Goal: Leave review/rating: Leave review/rating

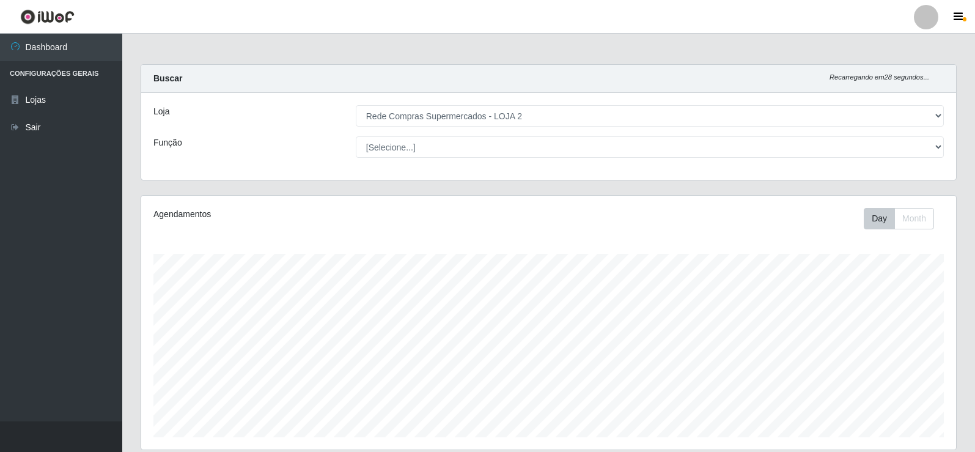
select select "161"
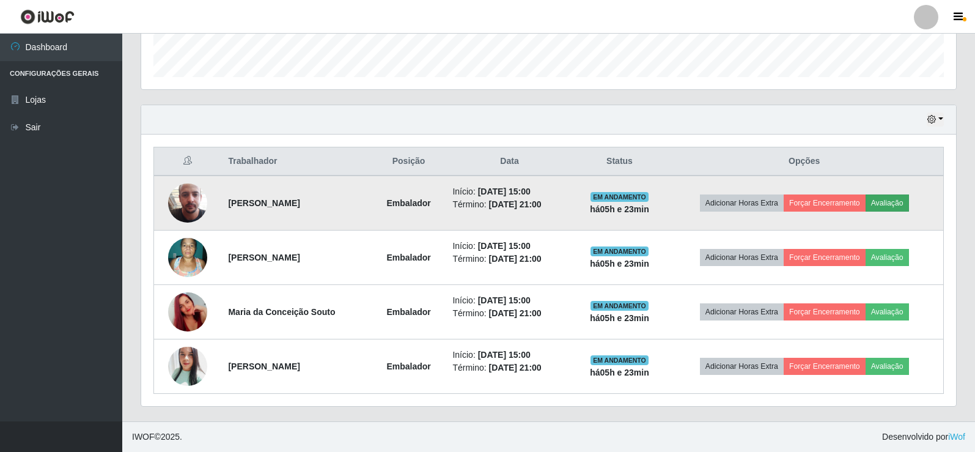
scroll to position [254, 815]
click at [902, 205] on button "Avaliação" at bounding box center [887, 202] width 43 height 17
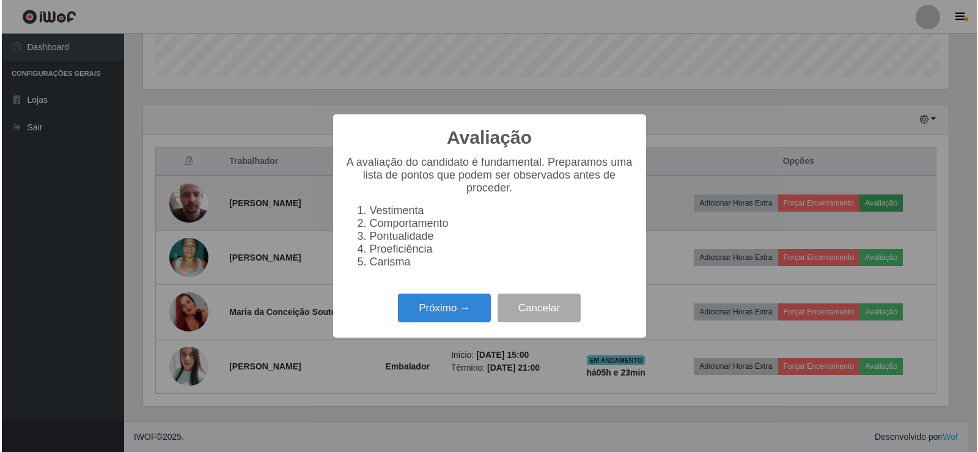
scroll to position [254, 809]
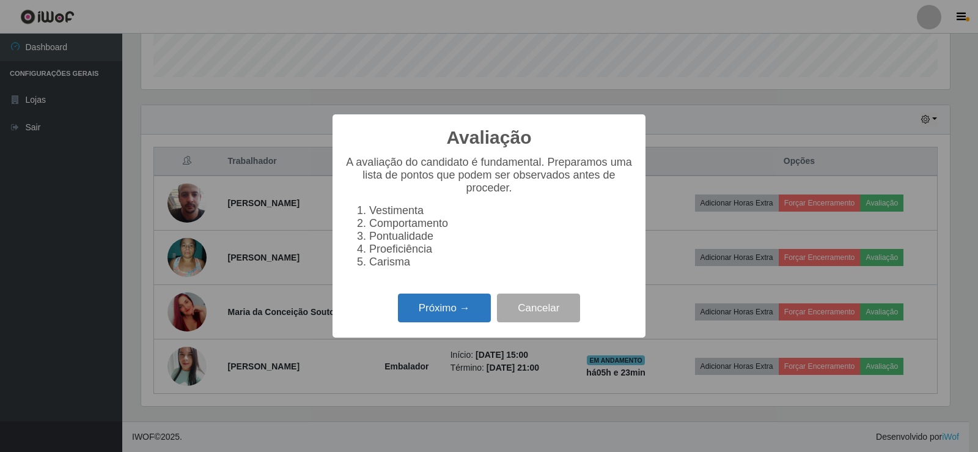
click at [451, 319] on button "Próximo →" at bounding box center [444, 307] width 93 height 29
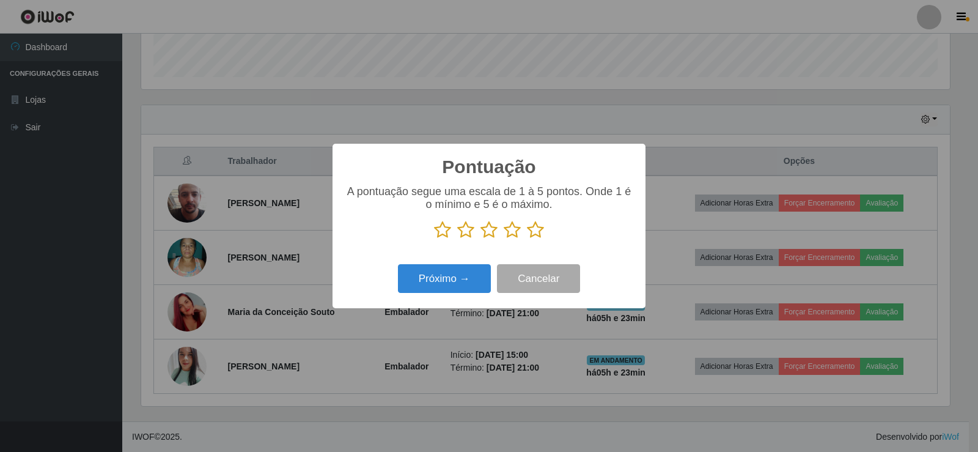
scroll to position [611160, 610605]
click at [530, 232] on icon at bounding box center [535, 230] width 17 height 18
click at [527, 239] on input "radio" at bounding box center [527, 239] width 0 height 0
drag, startPoint x: 493, startPoint y: 265, endPoint x: 487, endPoint y: 268, distance: 7.1
click at [491, 267] on div "Próximo → Cancelar" at bounding box center [489, 278] width 289 height 35
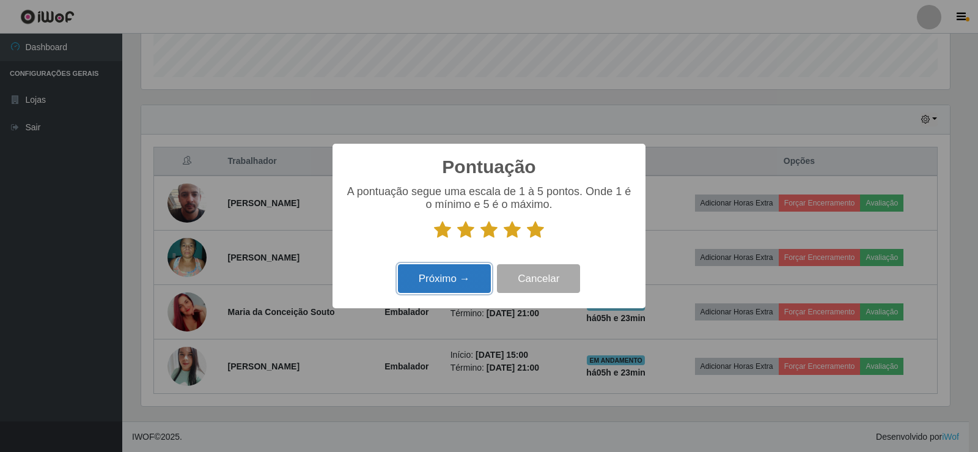
click at [484, 268] on button "Próximo →" at bounding box center [444, 278] width 93 height 29
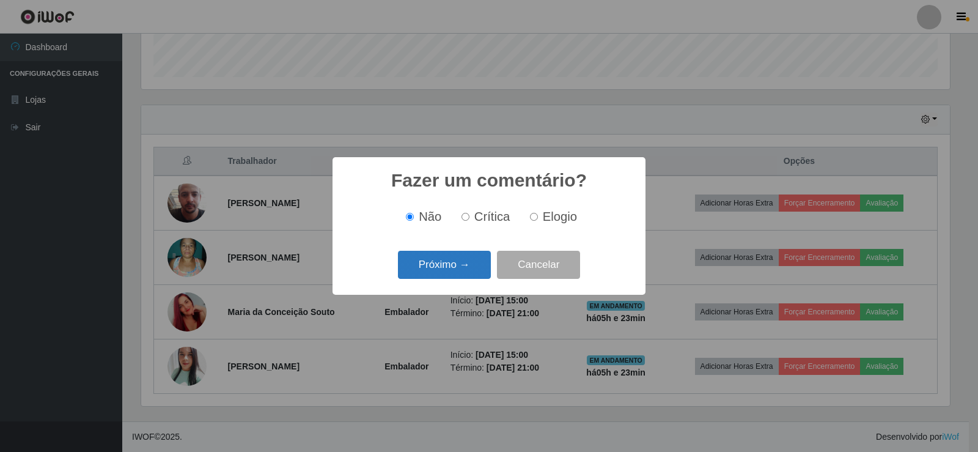
click at [478, 267] on button "Próximo →" at bounding box center [444, 265] width 93 height 29
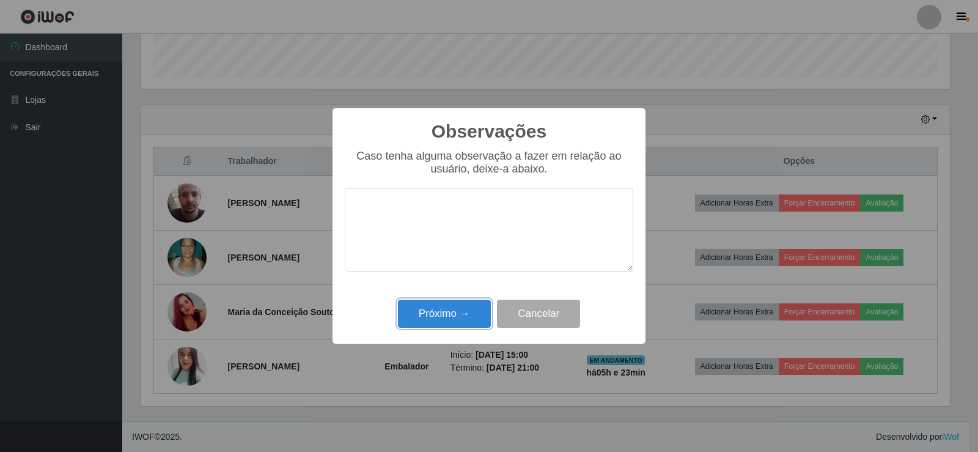
click at [462, 309] on button "Próximo →" at bounding box center [444, 314] width 93 height 29
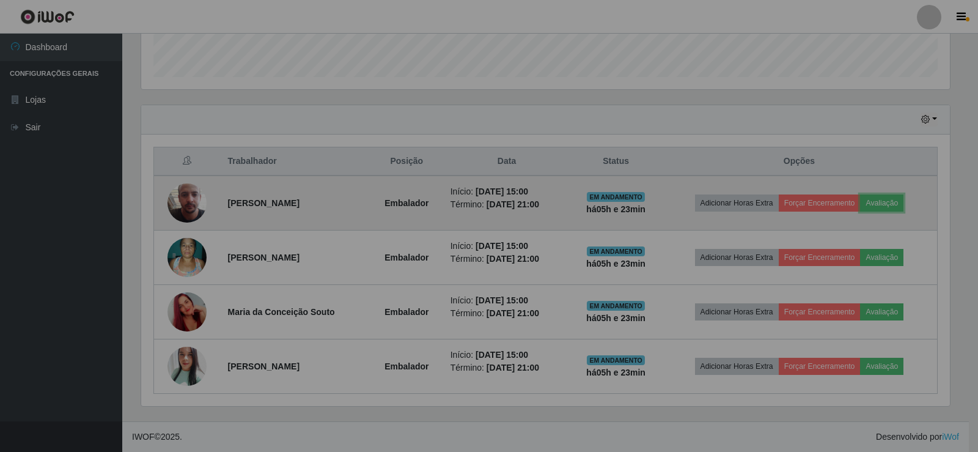
scroll to position [254, 815]
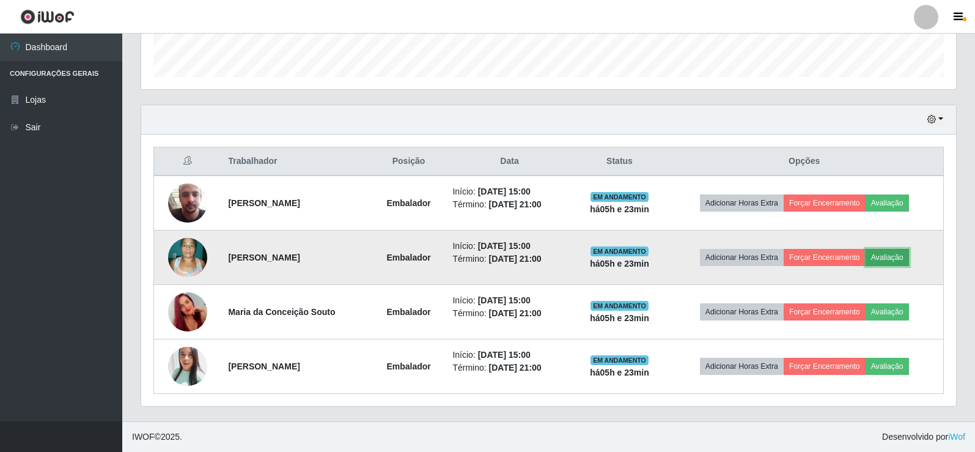
click at [909, 257] on button "Avaliação" at bounding box center [887, 257] width 43 height 17
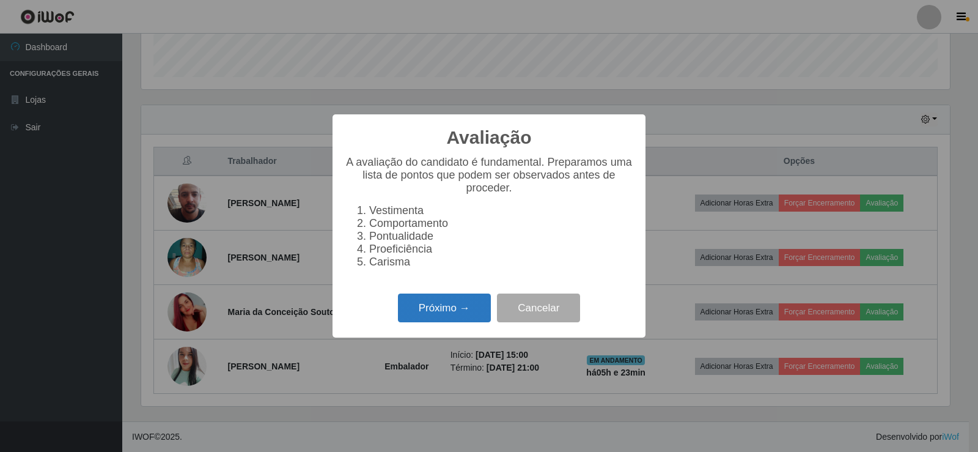
drag, startPoint x: 438, startPoint y: 314, endPoint x: 445, endPoint y: 311, distance: 7.9
click at [445, 311] on button "Próximo →" at bounding box center [444, 307] width 93 height 29
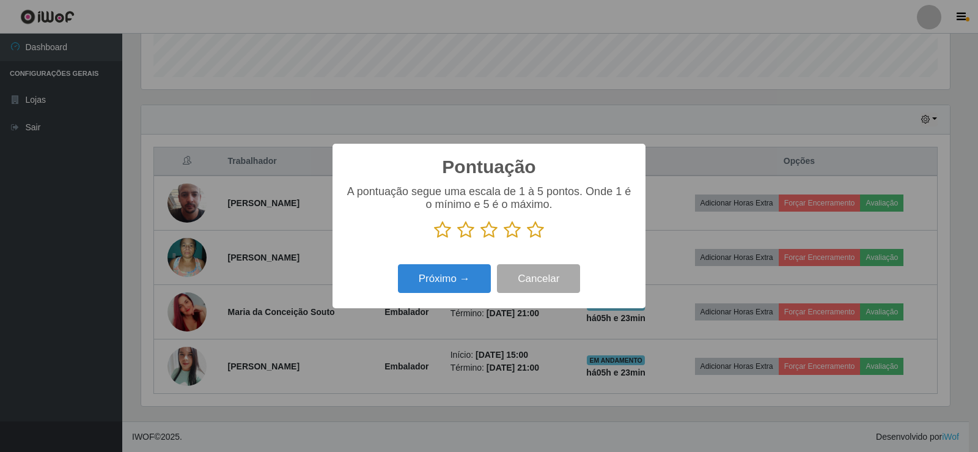
click at [538, 234] on icon at bounding box center [535, 230] width 17 height 18
click at [527, 239] on input "radio" at bounding box center [527, 239] width 0 height 0
click at [440, 276] on button "Próximo →" at bounding box center [444, 278] width 93 height 29
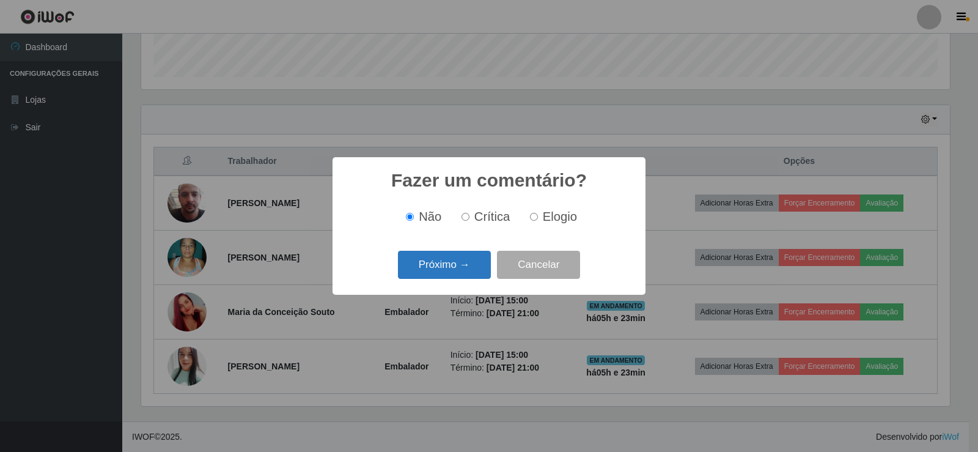
click at [440, 277] on button "Próximo →" at bounding box center [444, 265] width 93 height 29
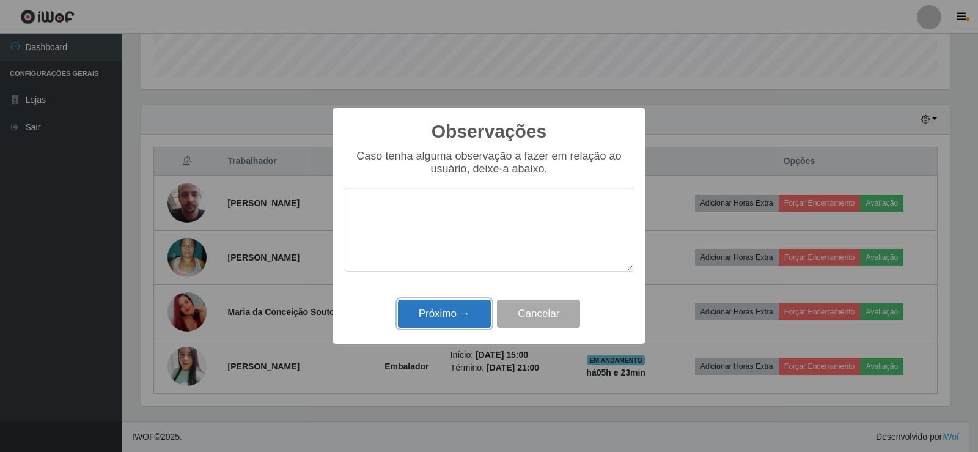
click at [451, 315] on button "Próximo →" at bounding box center [444, 314] width 93 height 29
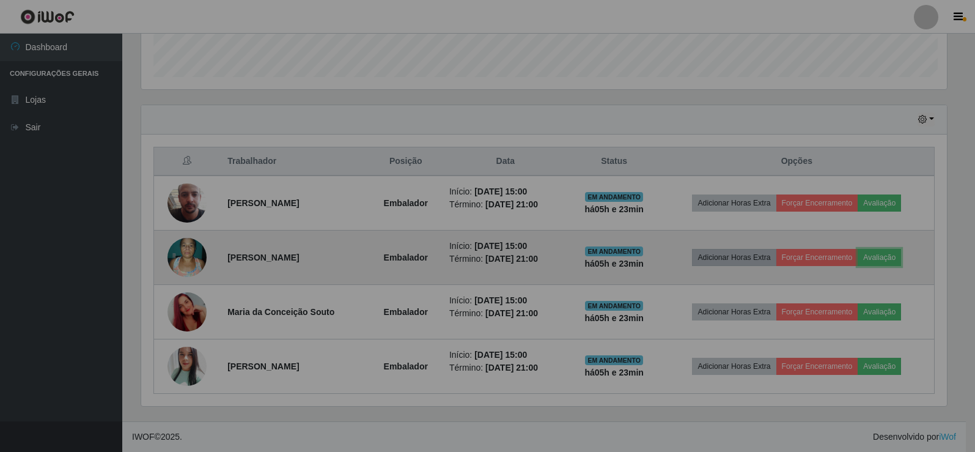
scroll to position [254, 815]
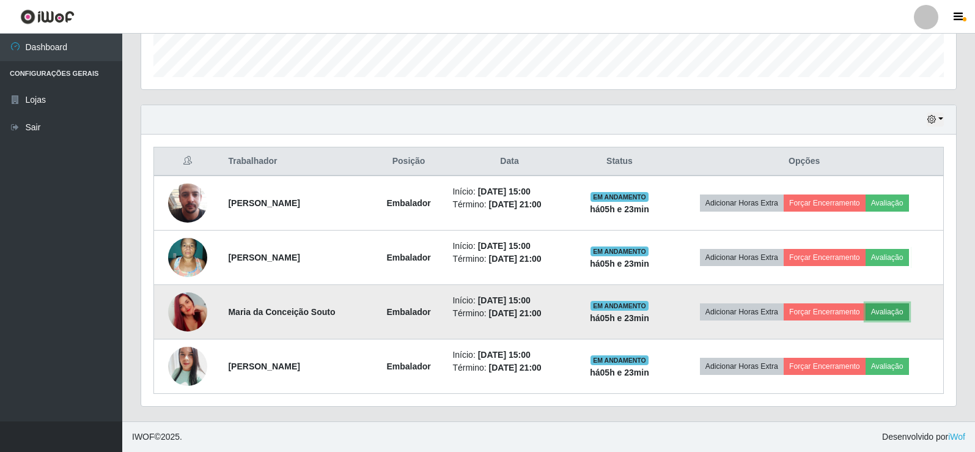
click at [890, 317] on button "Avaliação" at bounding box center [887, 311] width 43 height 17
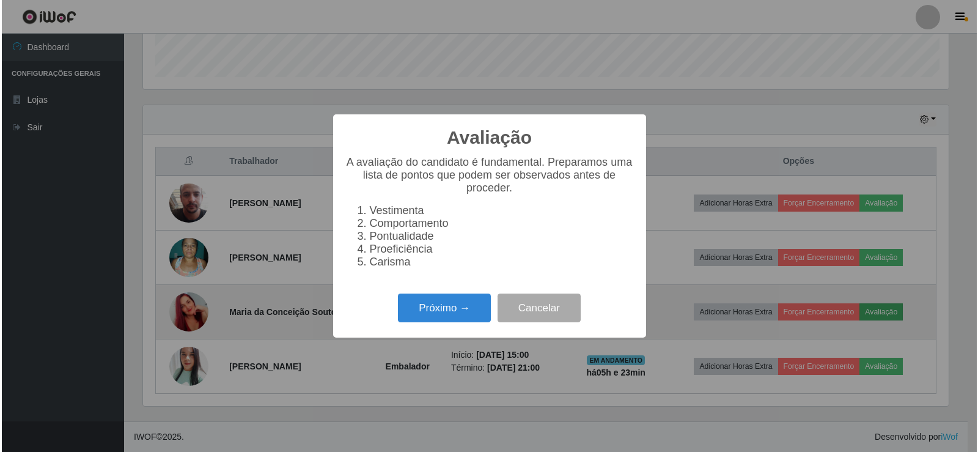
scroll to position [254, 809]
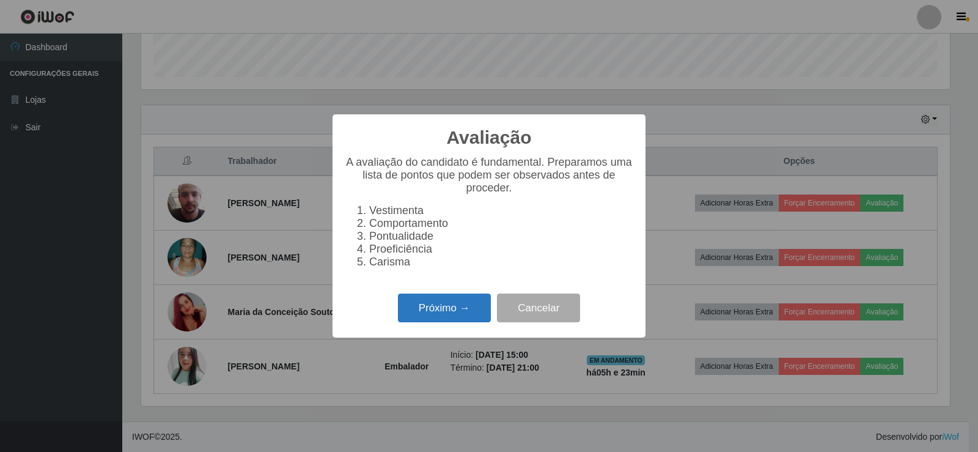
click at [432, 309] on button "Próximo →" at bounding box center [444, 307] width 93 height 29
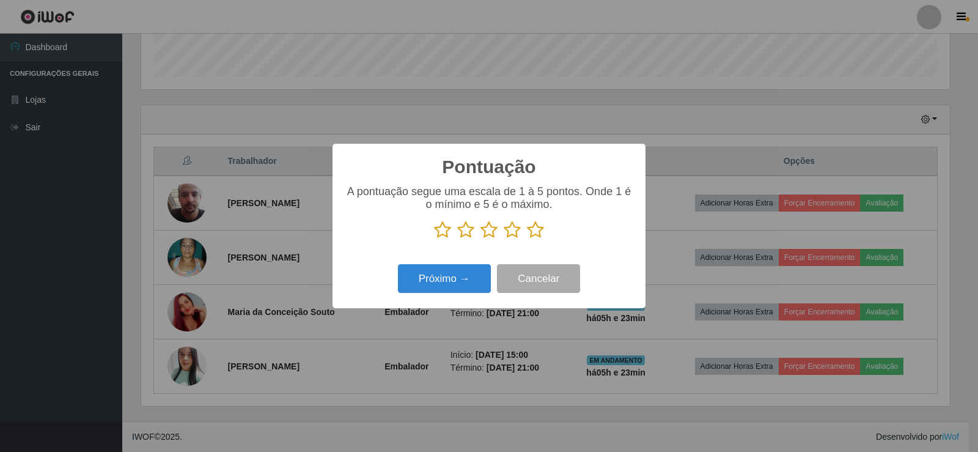
scroll to position [611160, 610605]
click at [533, 231] on icon at bounding box center [535, 230] width 17 height 18
click at [527, 239] on input "radio" at bounding box center [527, 239] width 0 height 0
click at [481, 270] on button "Próximo →" at bounding box center [444, 278] width 93 height 29
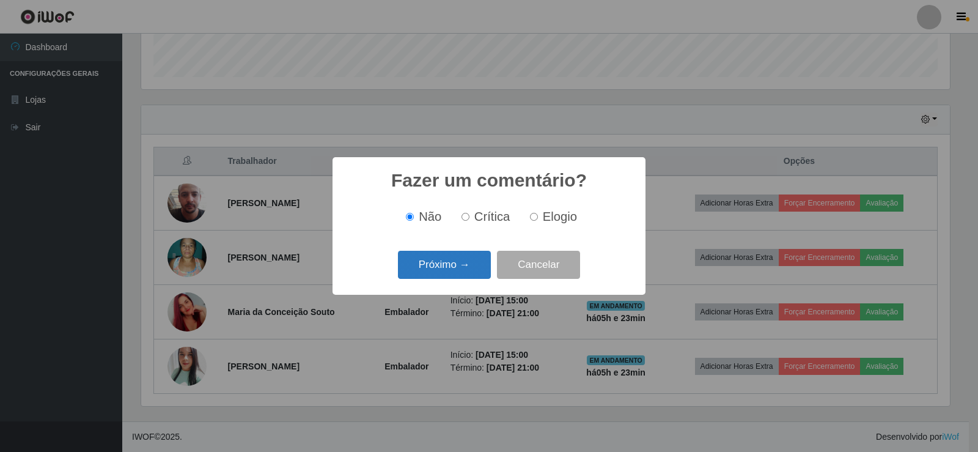
click at [465, 269] on button "Próximo →" at bounding box center [444, 265] width 93 height 29
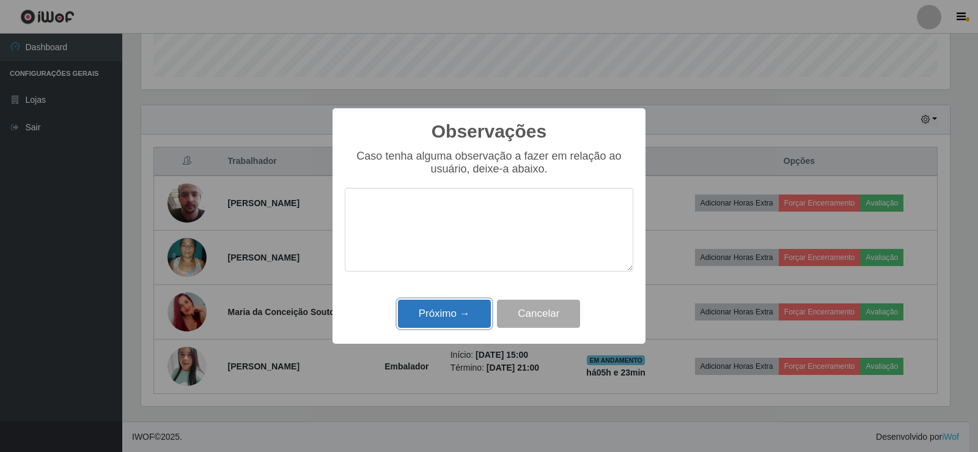
click at [464, 305] on button "Próximo →" at bounding box center [444, 314] width 93 height 29
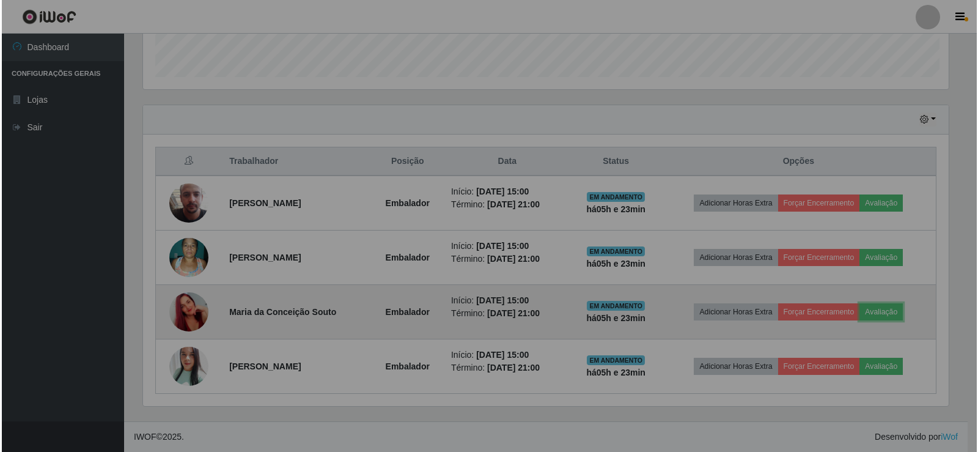
scroll to position [254, 815]
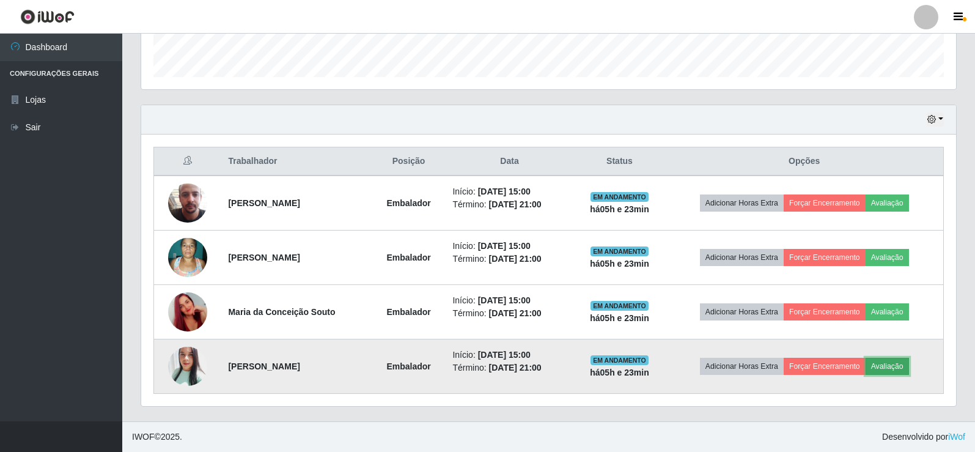
click at [888, 361] on button "Avaliação" at bounding box center [887, 366] width 43 height 17
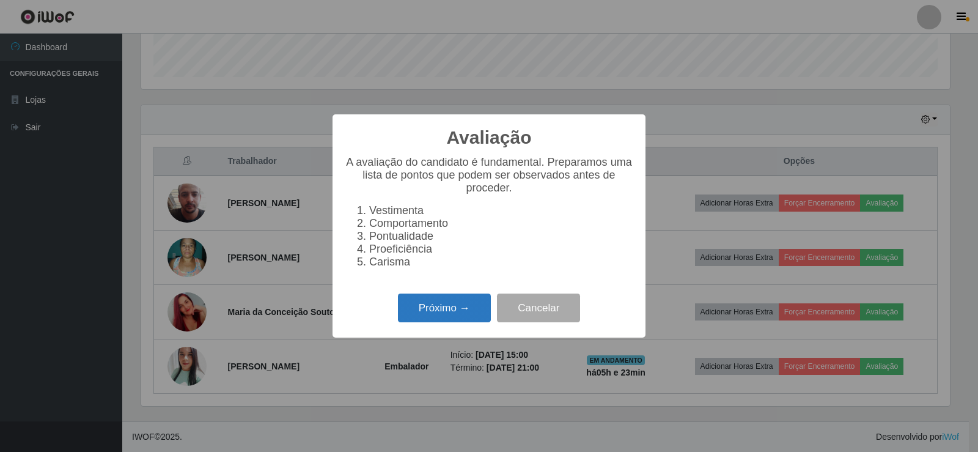
click at [429, 311] on button "Próximo →" at bounding box center [444, 307] width 93 height 29
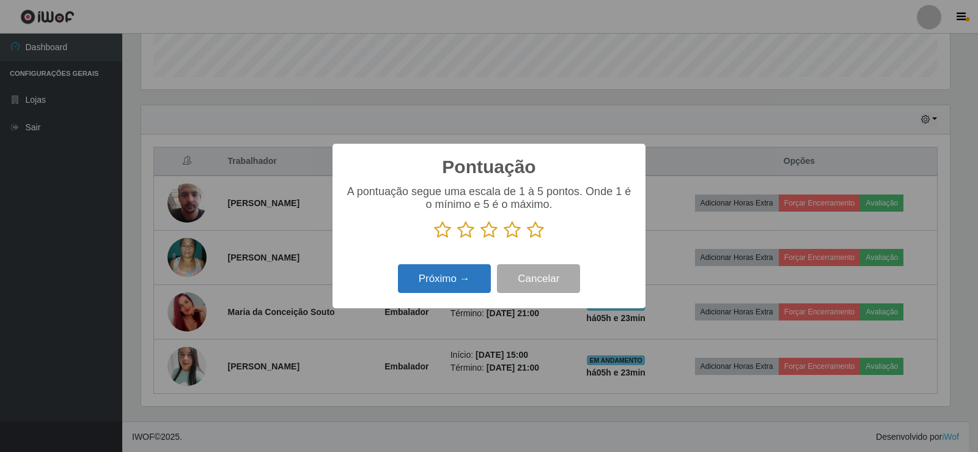
scroll to position [611160, 610605]
click at [529, 237] on icon at bounding box center [535, 230] width 17 height 18
click at [527, 239] on input "radio" at bounding box center [527, 239] width 0 height 0
click at [486, 266] on button "Próximo →" at bounding box center [444, 278] width 93 height 29
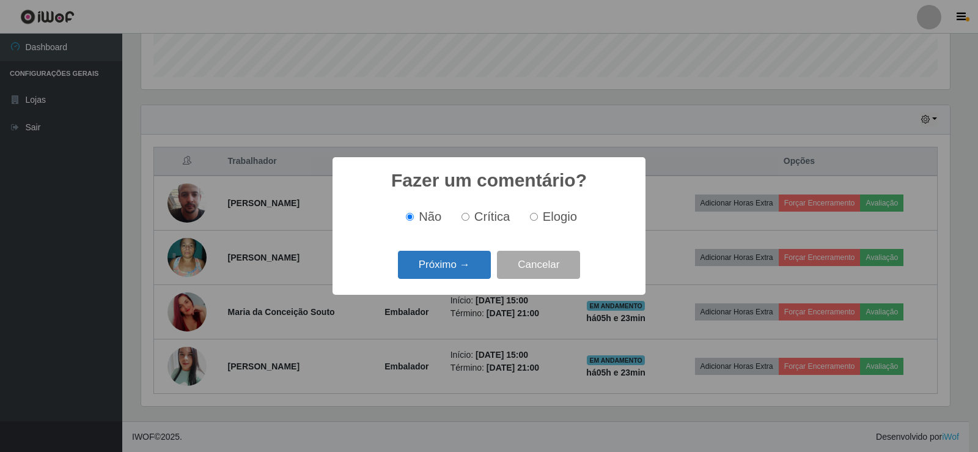
click at [467, 277] on button "Próximo →" at bounding box center [444, 265] width 93 height 29
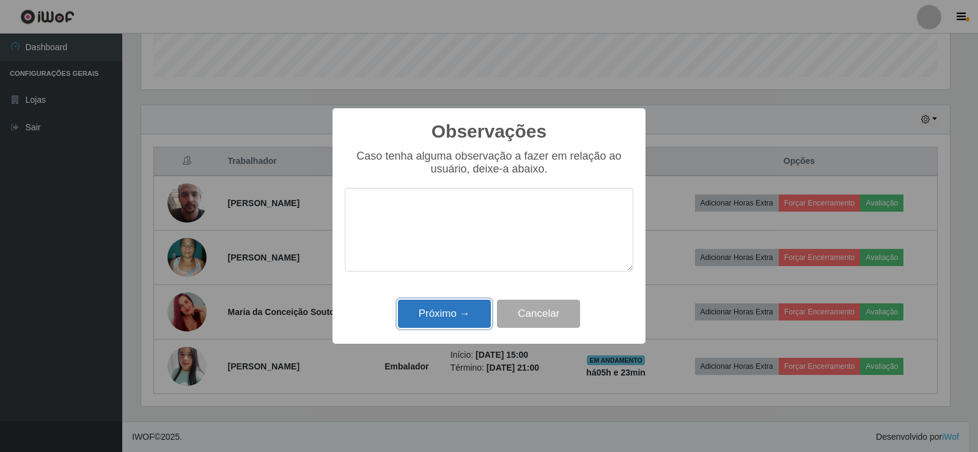
click at [461, 309] on button "Próximo →" at bounding box center [444, 314] width 93 height 29
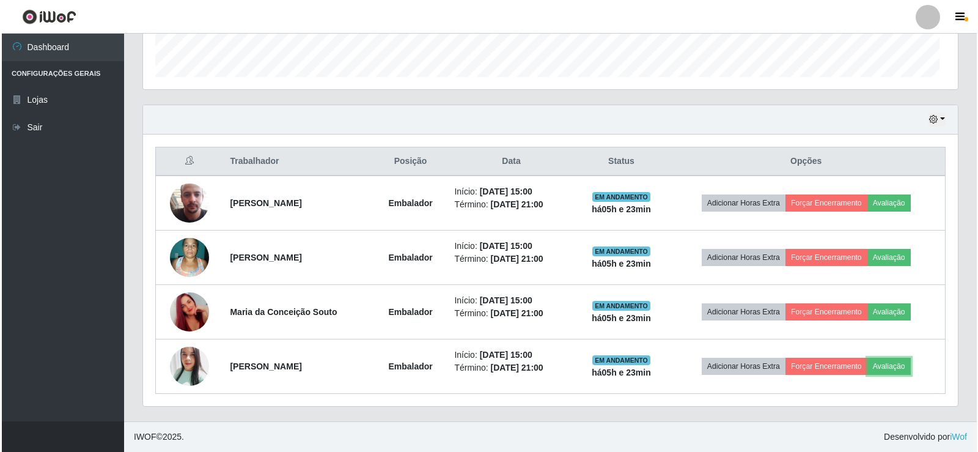
scroll to position [254, 815]
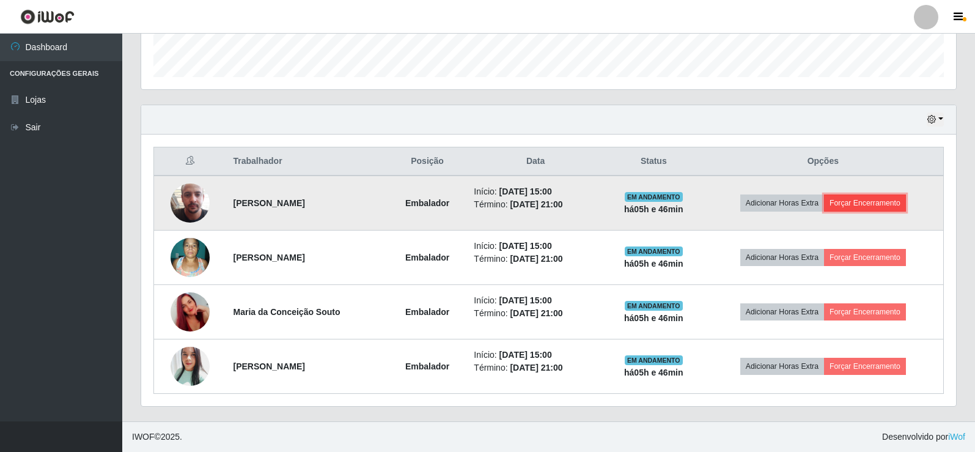
click at [898, 196] on button "Forçar Encerramento" at bounding box center [865, 202] width 82 height 17
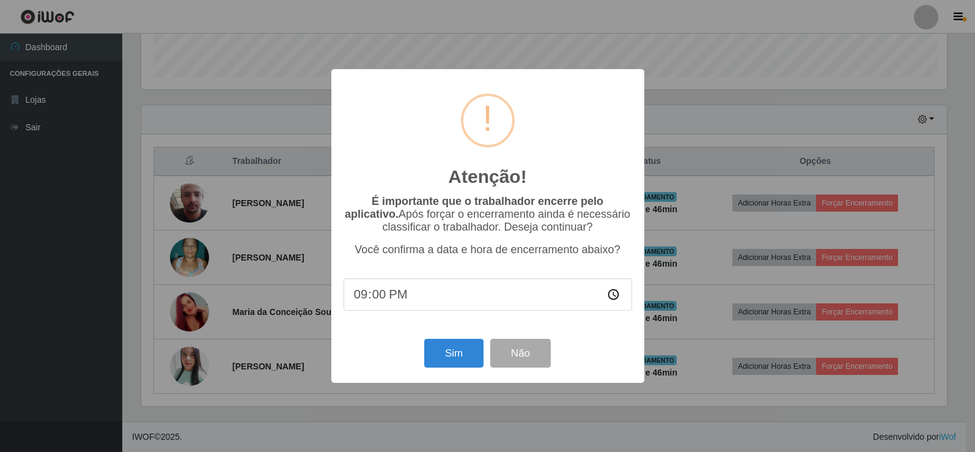
scroll to position [254, 809]
click at [441, 359] on button "Sim" at bounding box center [455, 353] width 59 height 29
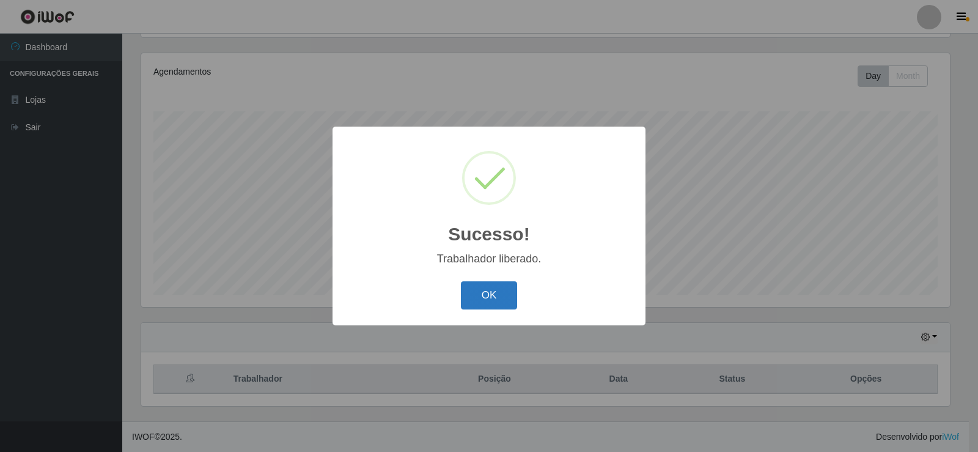
click at [476, 304] on button "OK" at bounding box center [489, 295] width 57 height 29
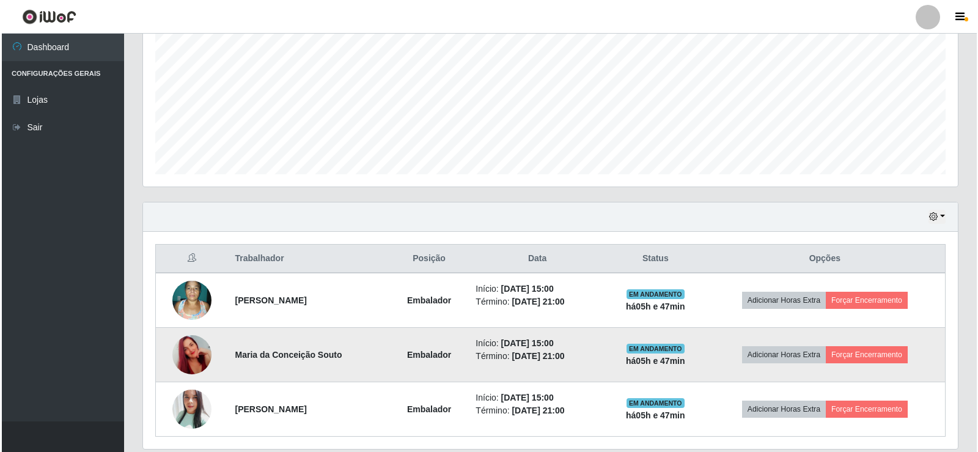
scroll to position [306, 0]
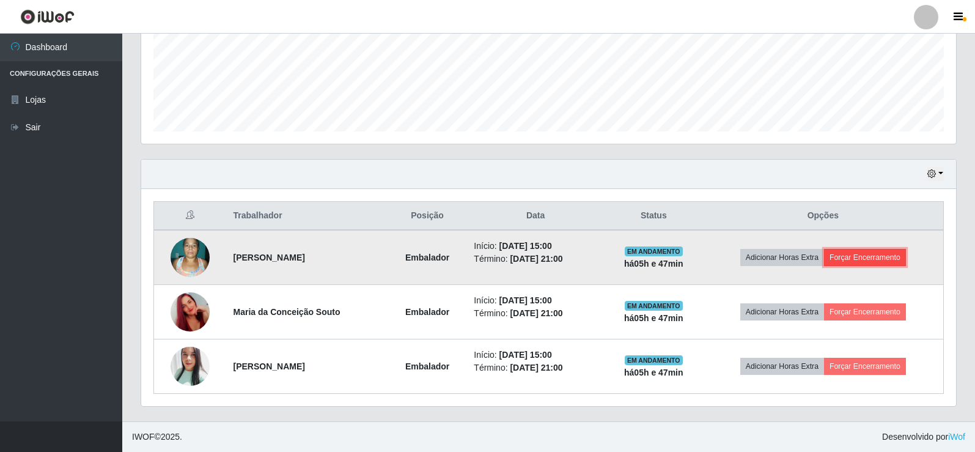
click at [860, 251] on button "Forçar Encerramento" at bounding box center [865, 257] width 82 height 17
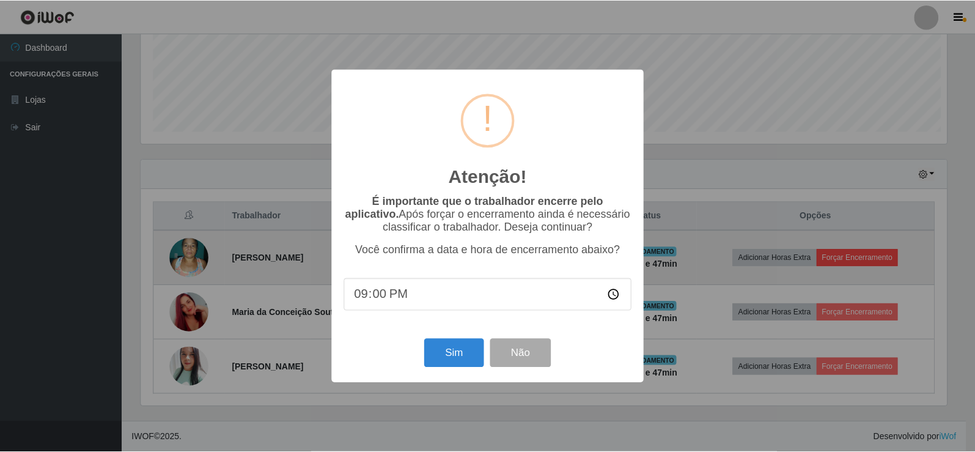
scroll to position [254, 809]
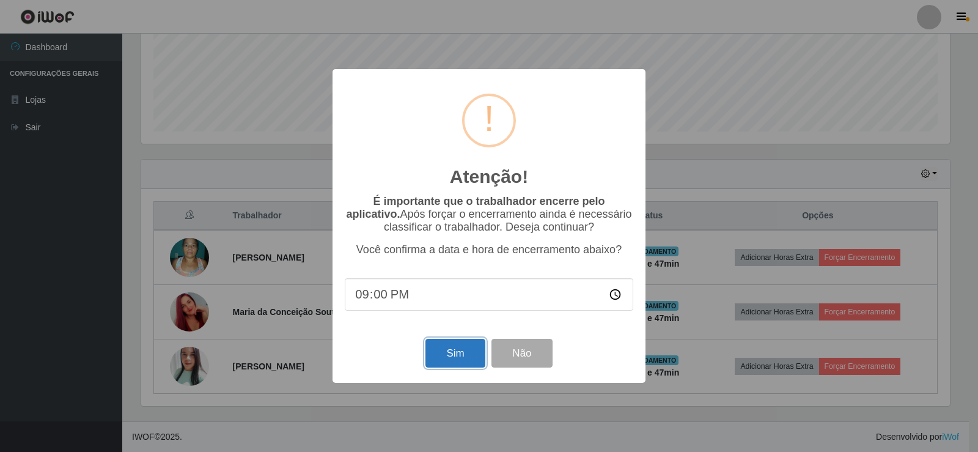
click at [463, 357] on button "Sim" at bounding box center [455, 353] width 59 height 29
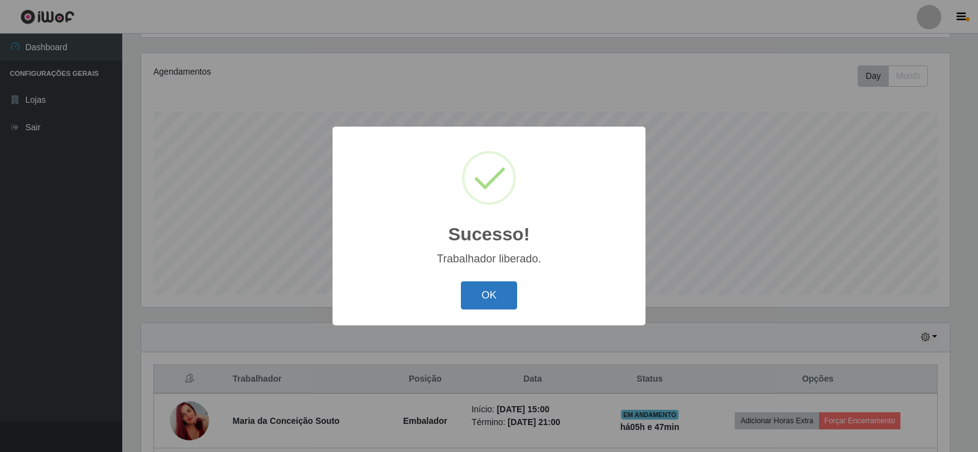
click at [487, 307] on button "OK" at bounding box center [489, 295] width 57 height 29
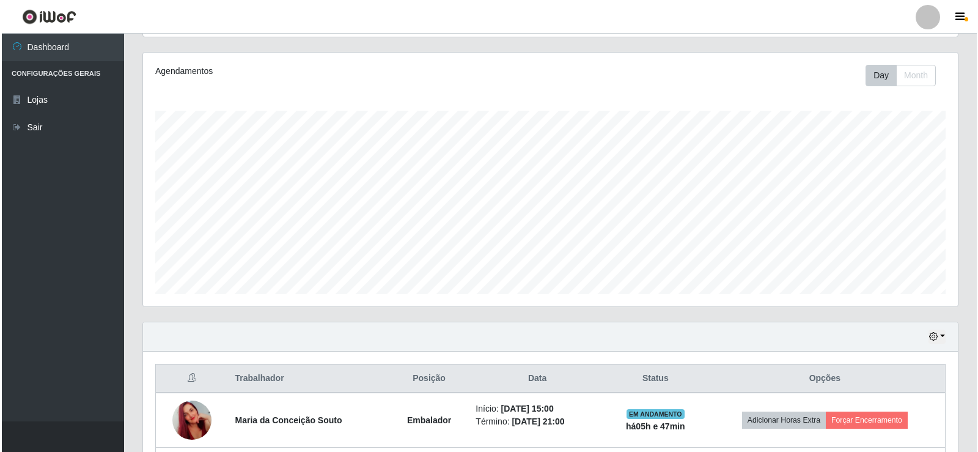
scroll to position [251, 0]
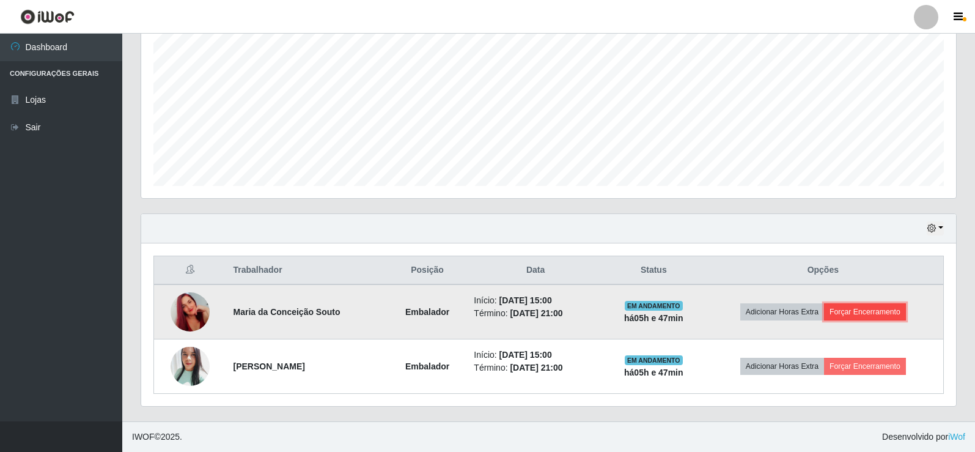
click at [874, 312] on button "Forçar Encerramento" at bounding box center [865, 311] width 82 height 17
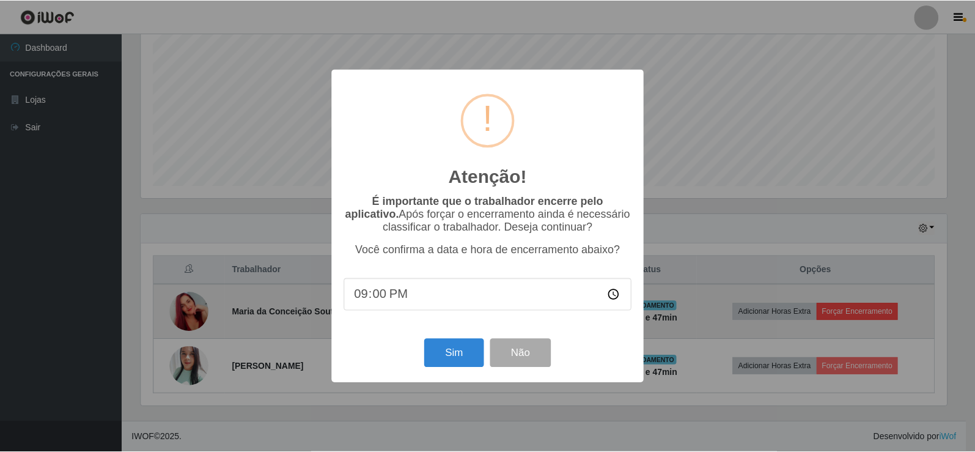
scroll to position [254, 809]
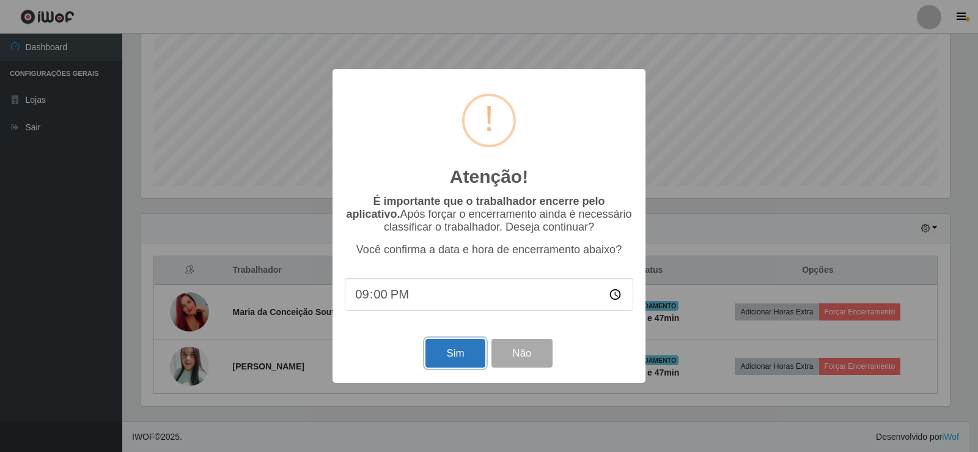
click at [457, 358] on button "Sim" at bounding box center [455, 353] width 59 height 29
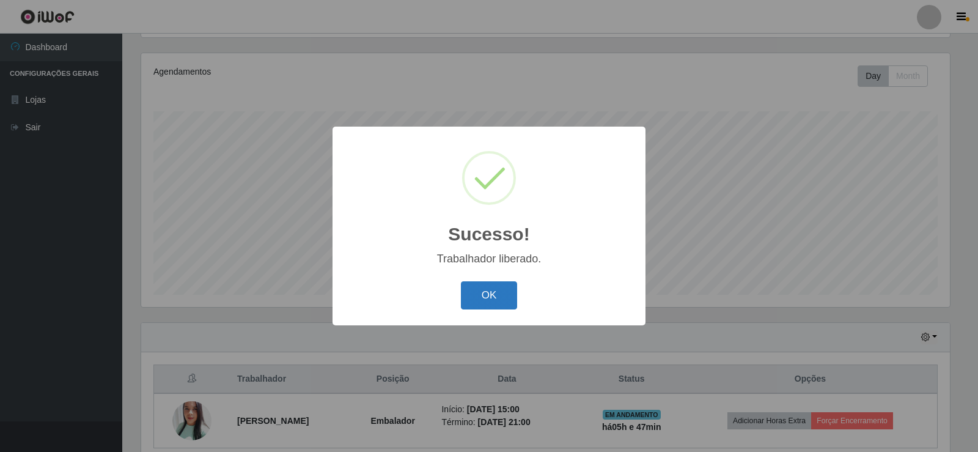
click at [481, 297] on button "OK" at bounding box center [489, 295] width 57 height 29
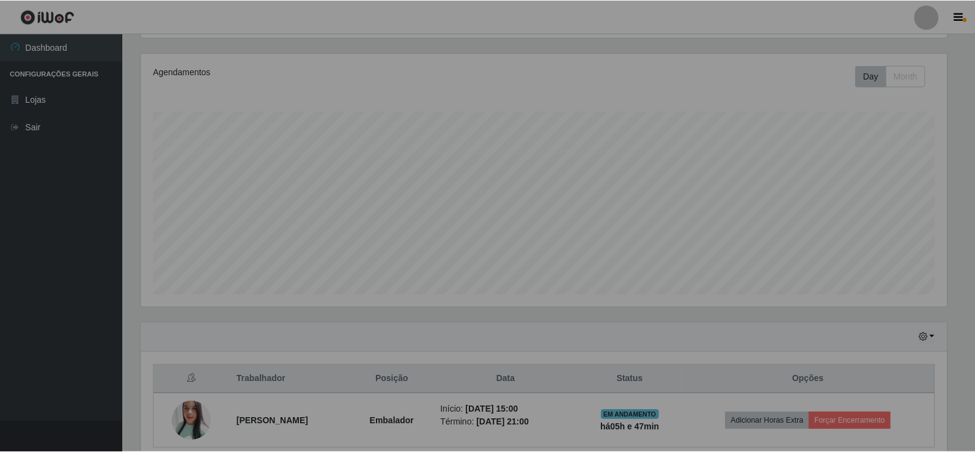
scroll to position [0, 0]
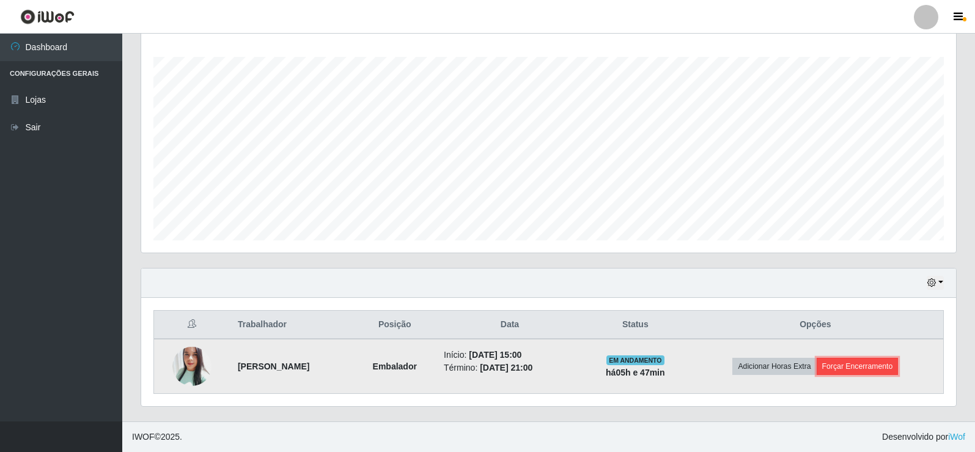
click at [883, 364] on button "Forçar Encerramento" at bounding box center [858, 366] width 82 height 17
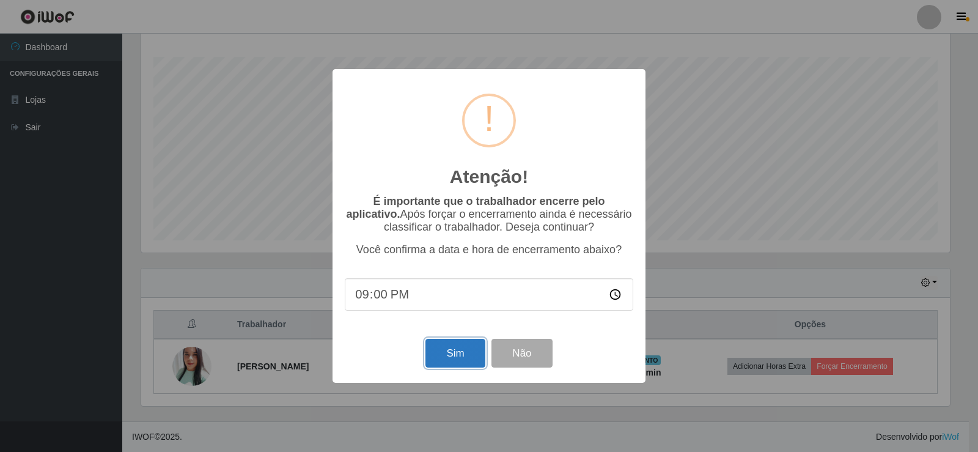
click at [471, 350] on button "Sim" at bounding box center [455, 353] width 59 height 29
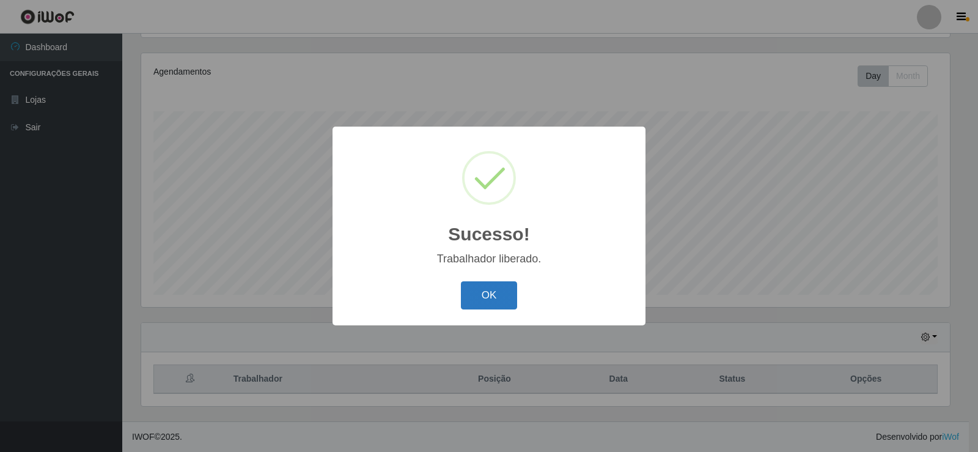
click at [515, 290] on button "OK" at bounding box center [489, 295] width 57 height 29
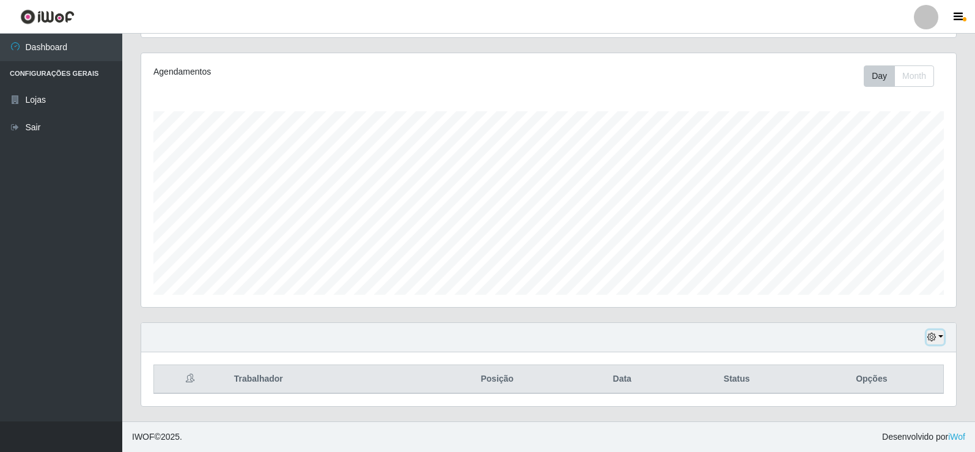
click at [939, 331] on button "button" at bounding box center [935, 337] width 17 height 14
click at [918, 321] on button "Não encerrados" at bounding box center [895, 316] width 97 height 25
